Goal: Information Seeking & Learning: Learn about a topic

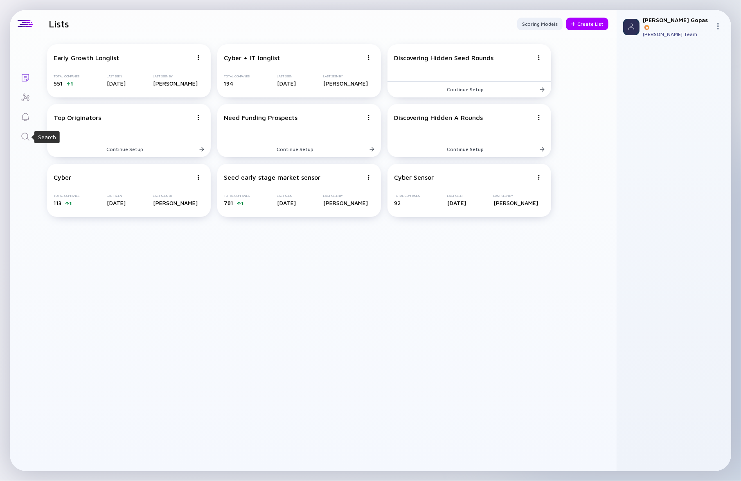
click at [20, 134] on icon "Search" at bounding box center [25, 137] width 10 height 10
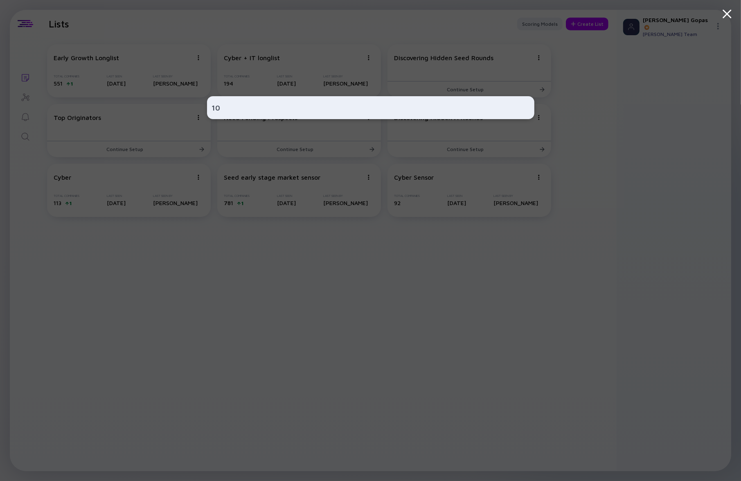
type input "10d"
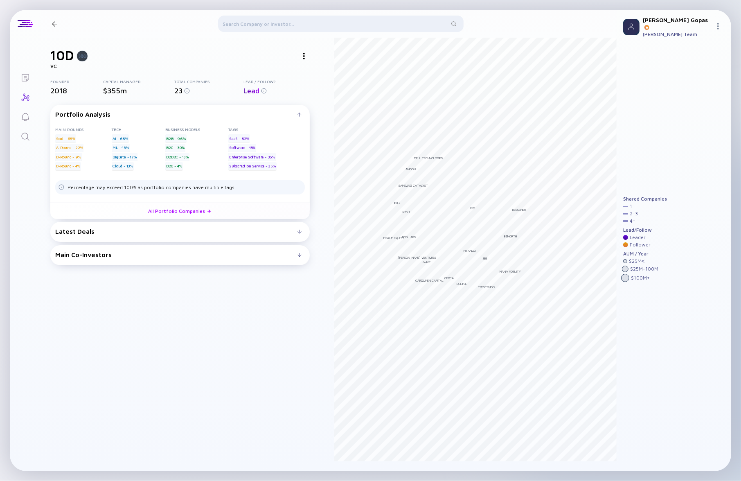
click at [185, 238] on div "Latest Deals Bananaz Dec 2024 B2B Seed Cyber Security Computer Vision Cassidy B…" at bounding box center [179, 232] width 259 height 20
click at [297, 231] on div "Latest Deals" at bounding box center [176, 230] width 242 height 7
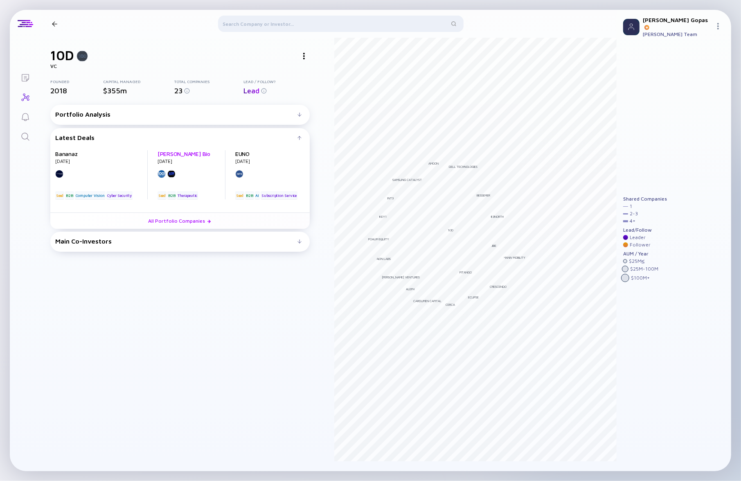
click at [178, 154] on link "[PERSON_NAME] Bio" at bounding box center [183, 153] width 53 height 7
click at [249, 25] on div at bounding box center [340, 26] width 245 height 20
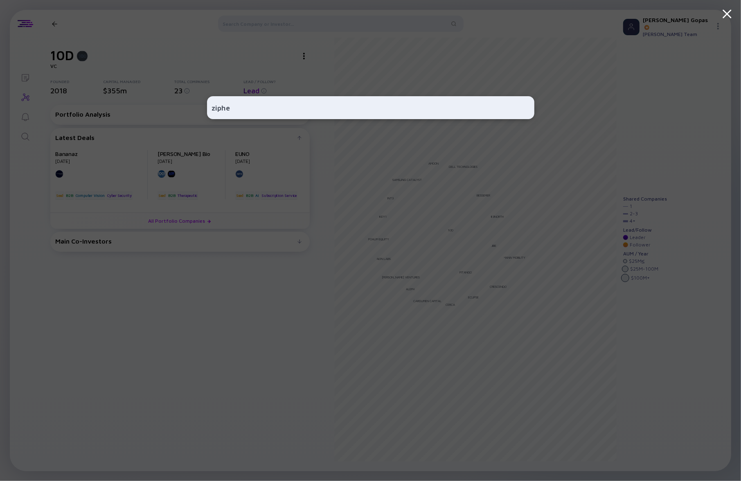
type input "zipher"
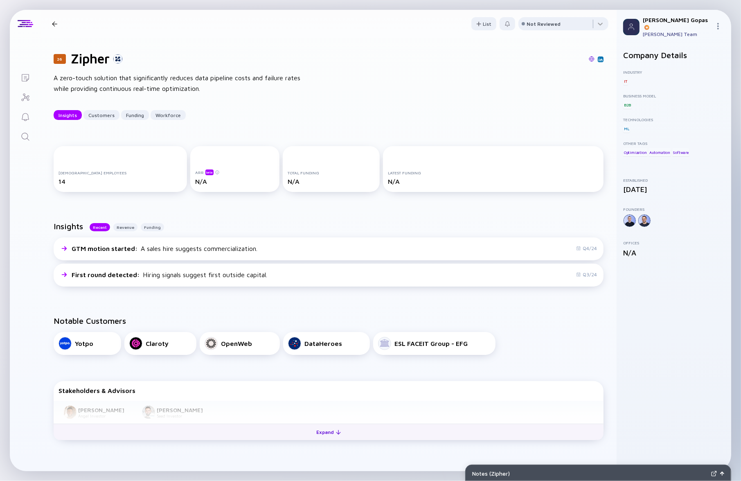
click at [324, 431] on div "Expand" at bounding box center [329, 431] width 34 height 13
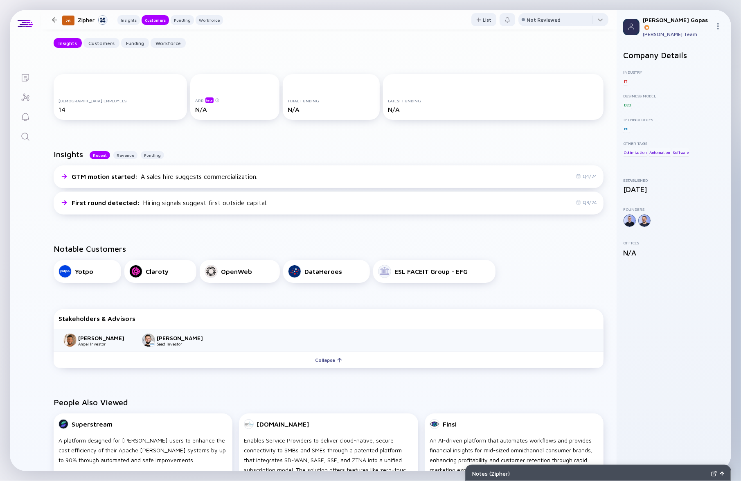
scroll to position [204, 0]
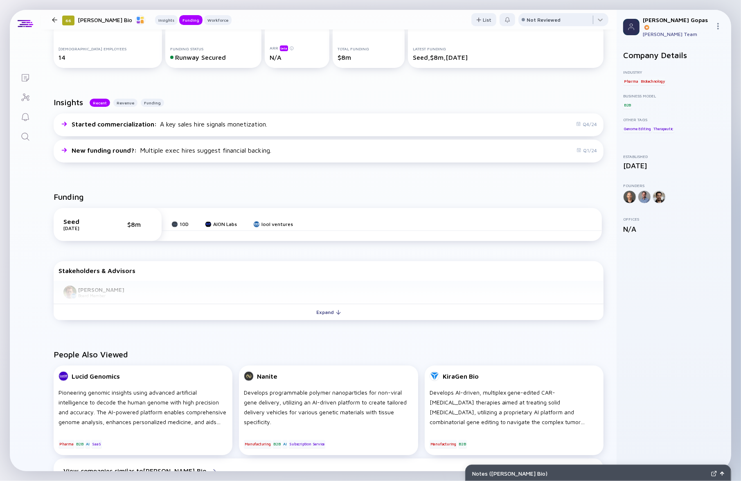
scroll to position [204, 0]
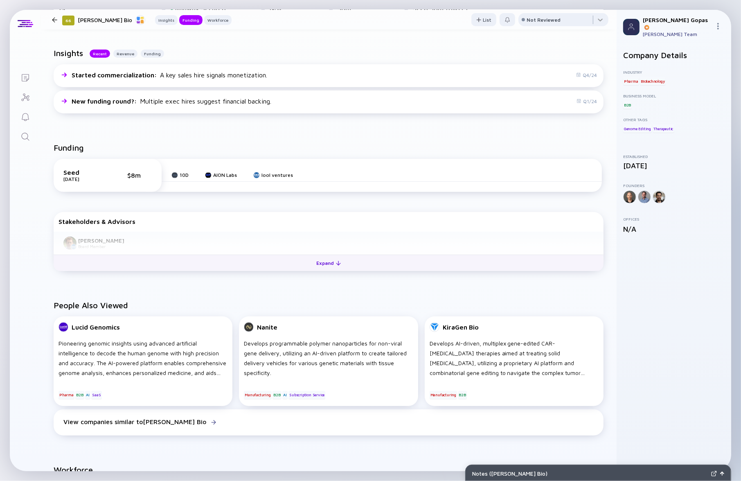
click at [281, 263] on button "Expand" at bounding box center [329, 262] width 550 height 16
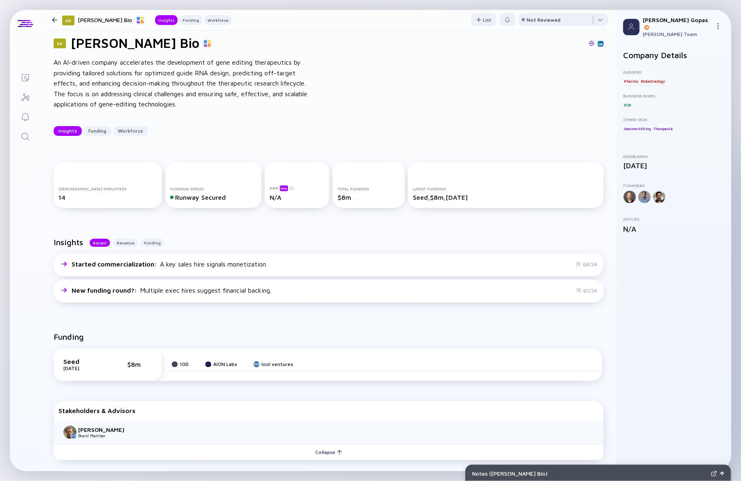
scroll to position [0, 0]
